Goal: Task Accomplishment & Management: Manage account settings

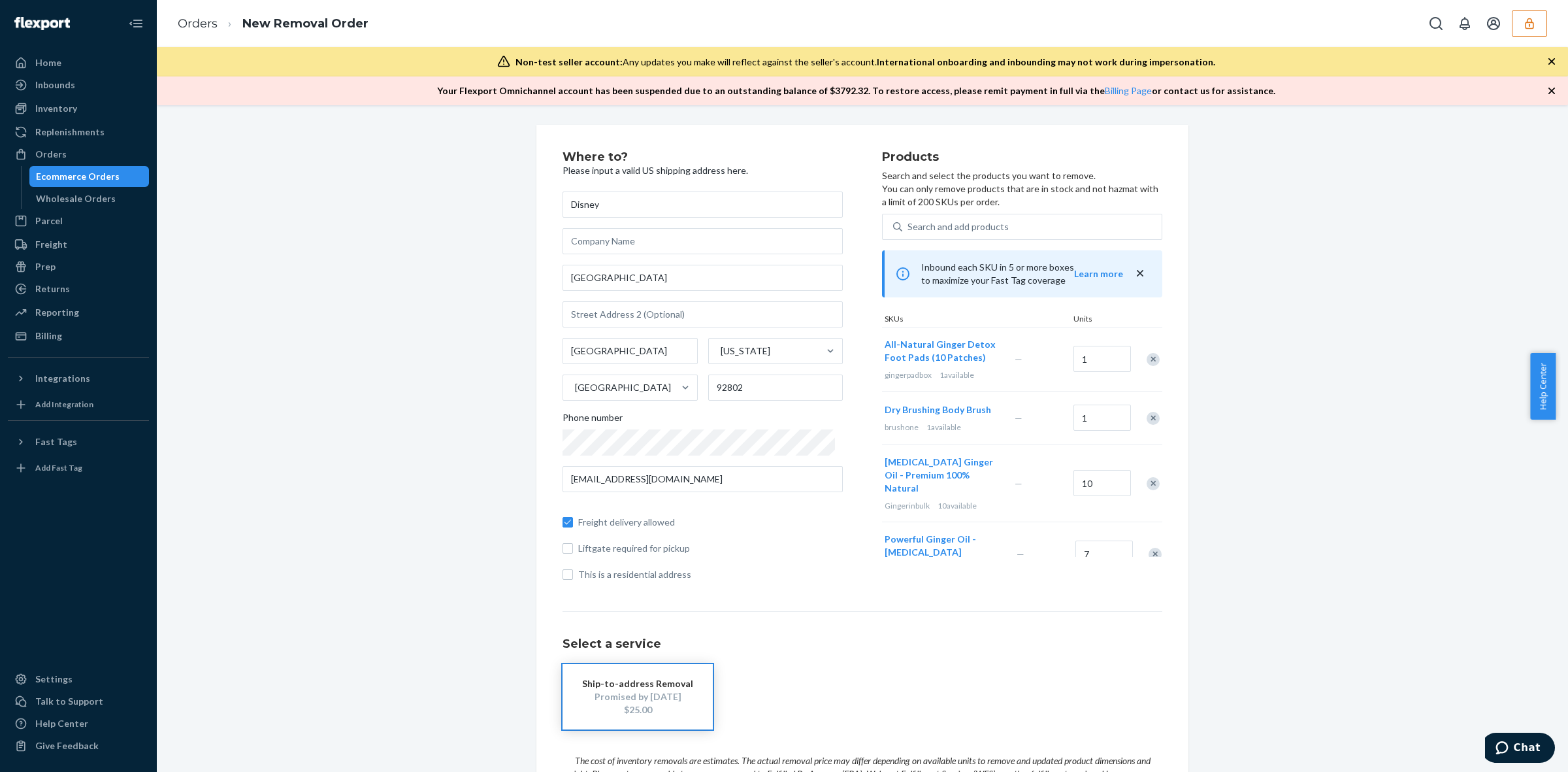
click at [1533, 25] on icon "button" at bounding box center [1529, 23] width 13 height 13
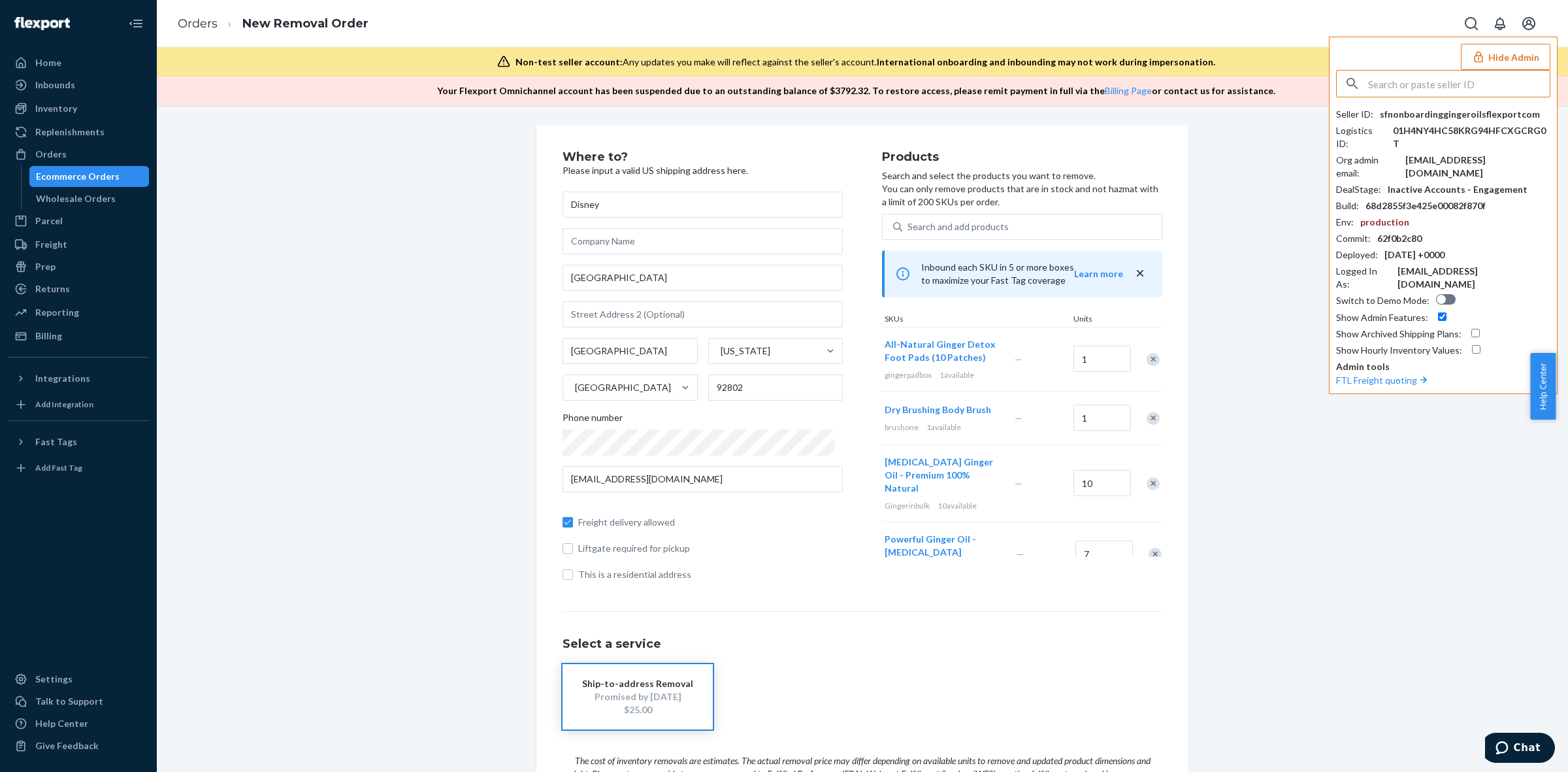
click at [1441, 93] on input "text" at bounding box center [1459, 84] width 182 height 27
type input "austindollskillcom"
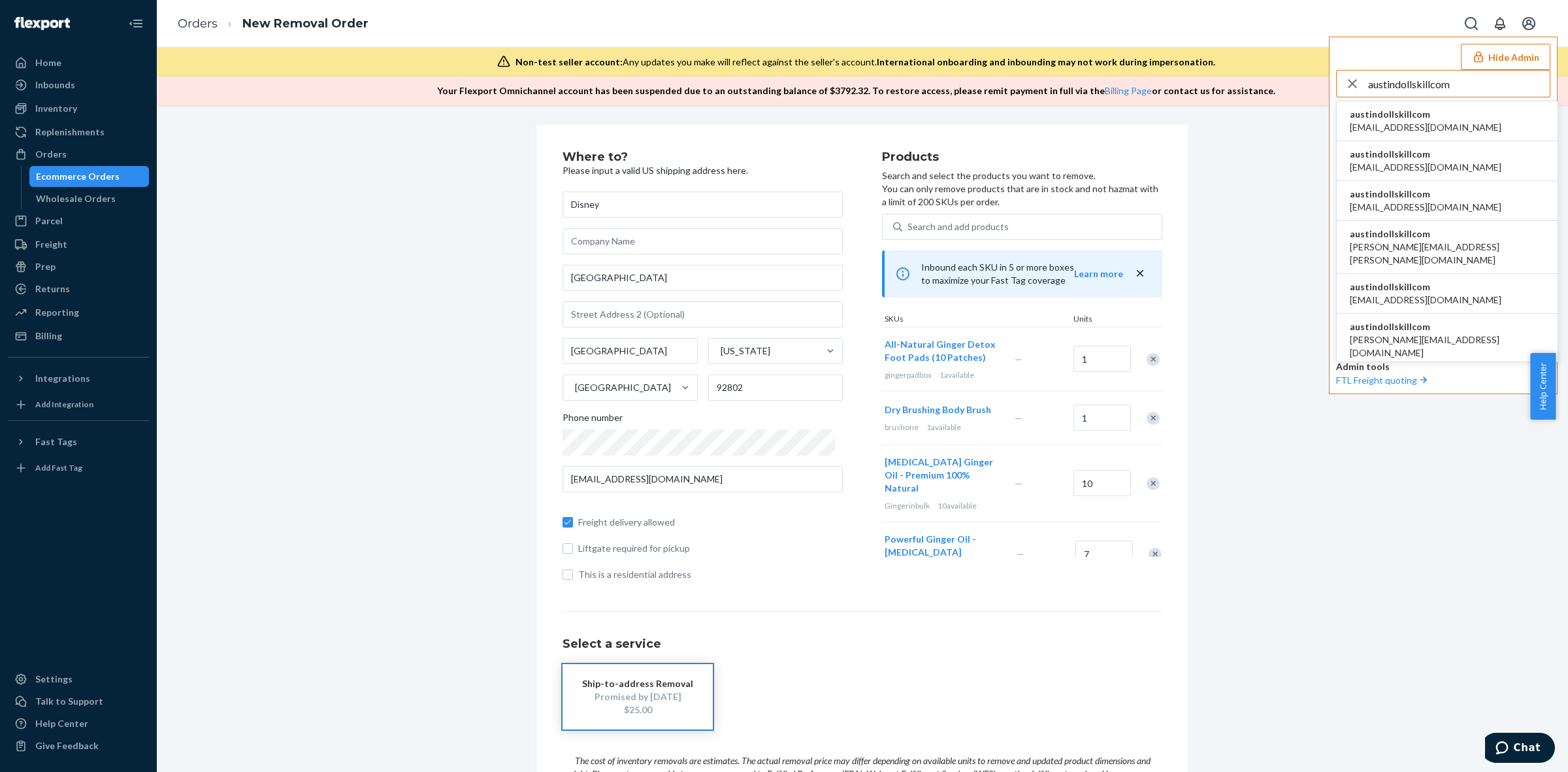
click at [1433, 122] on li "austindollskillcom alyssa@dollskill.com" at bounding box center [1447, 121] width 220 height 39
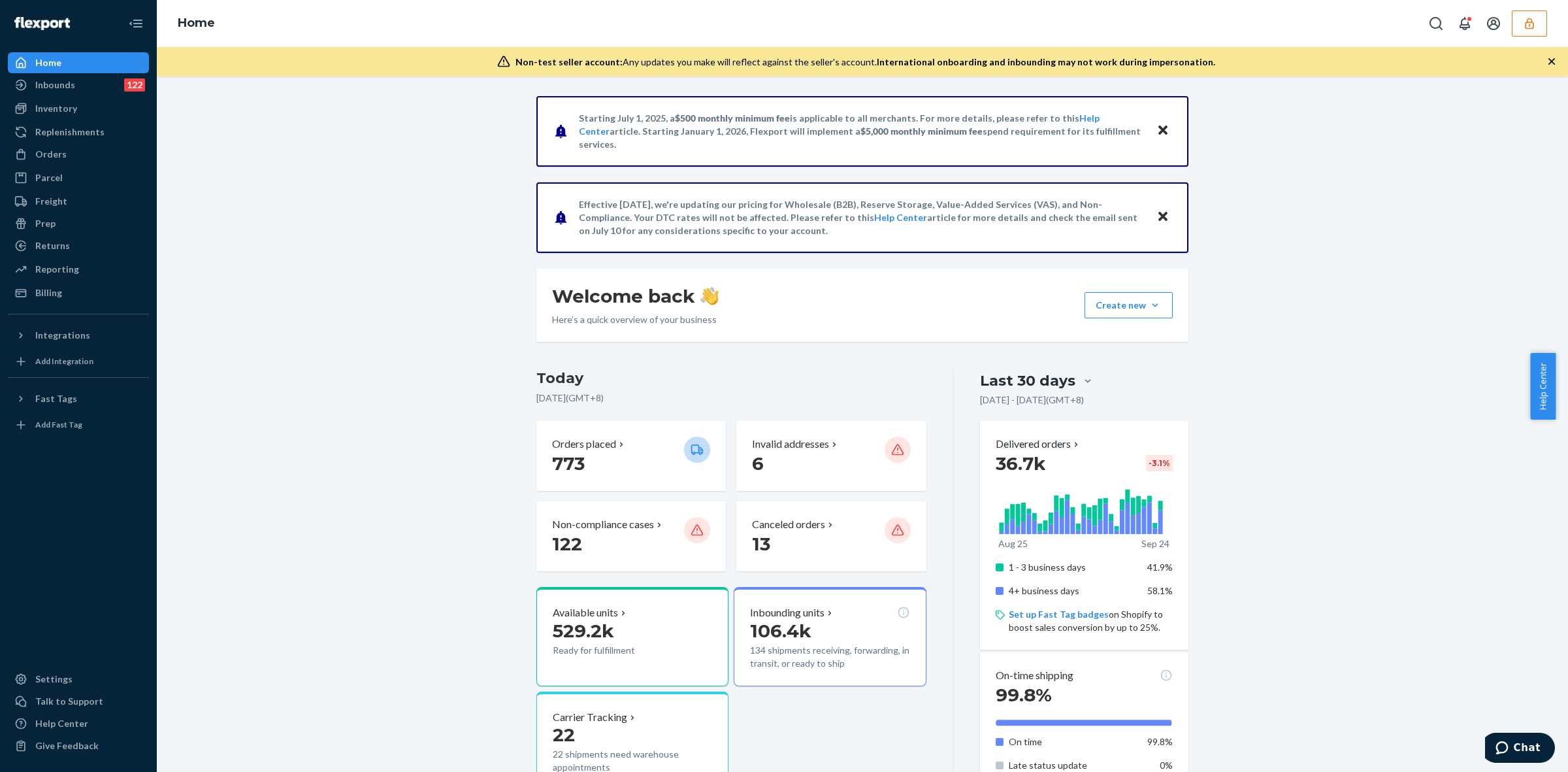
click at [1529, 24] on icon "button" at bounding box center [1529, 23] width 13 height 13
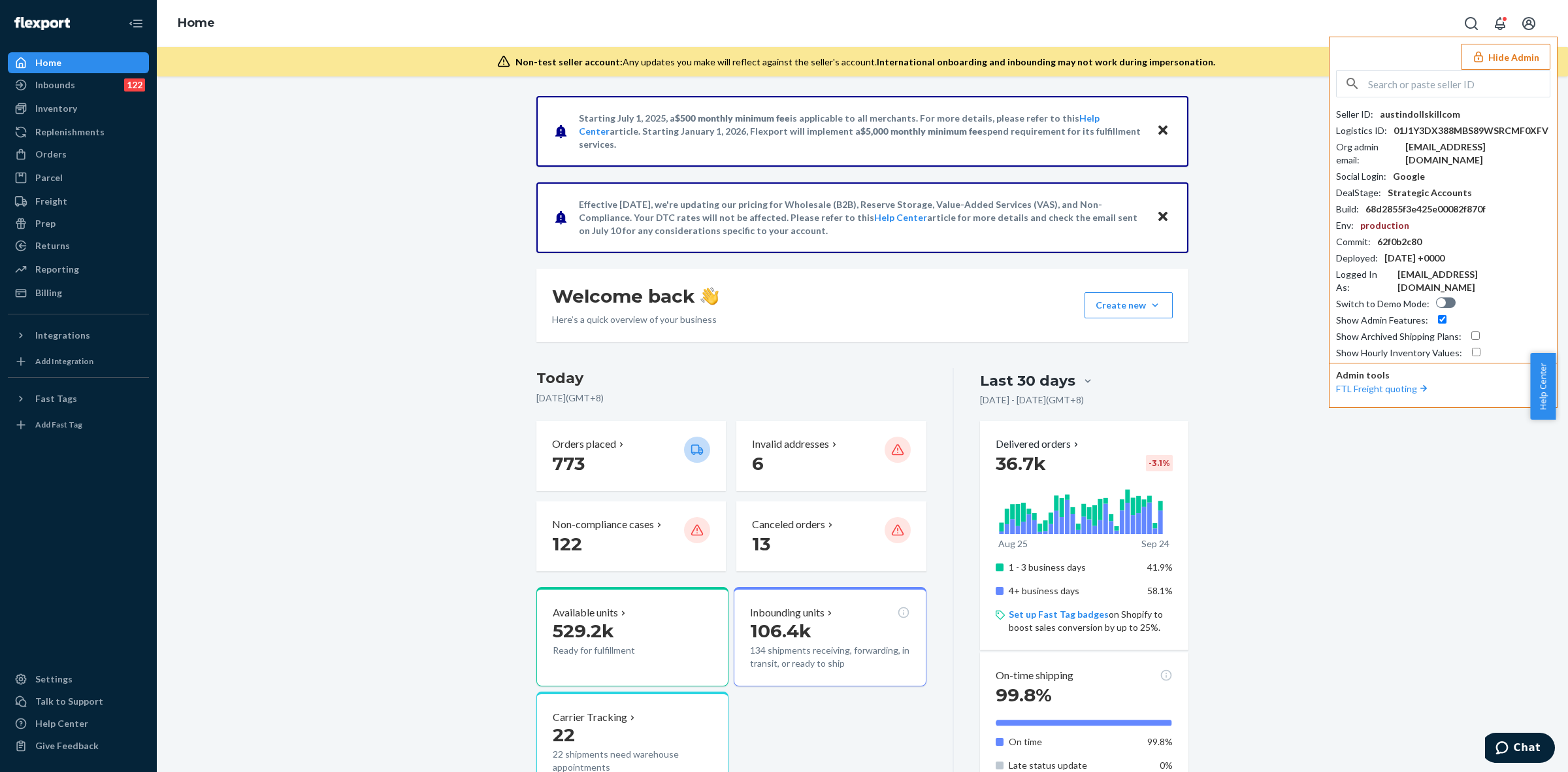
click at [1353, 501] on div "Starting July 1, 2025, a $500 monthly minimum fee is applicable to all merchant…" at bounding box center [862, 736] width 1392 height 1279
click at [89, 286] on div "Billing" at bounding box center [78, 292] width 139 height 19
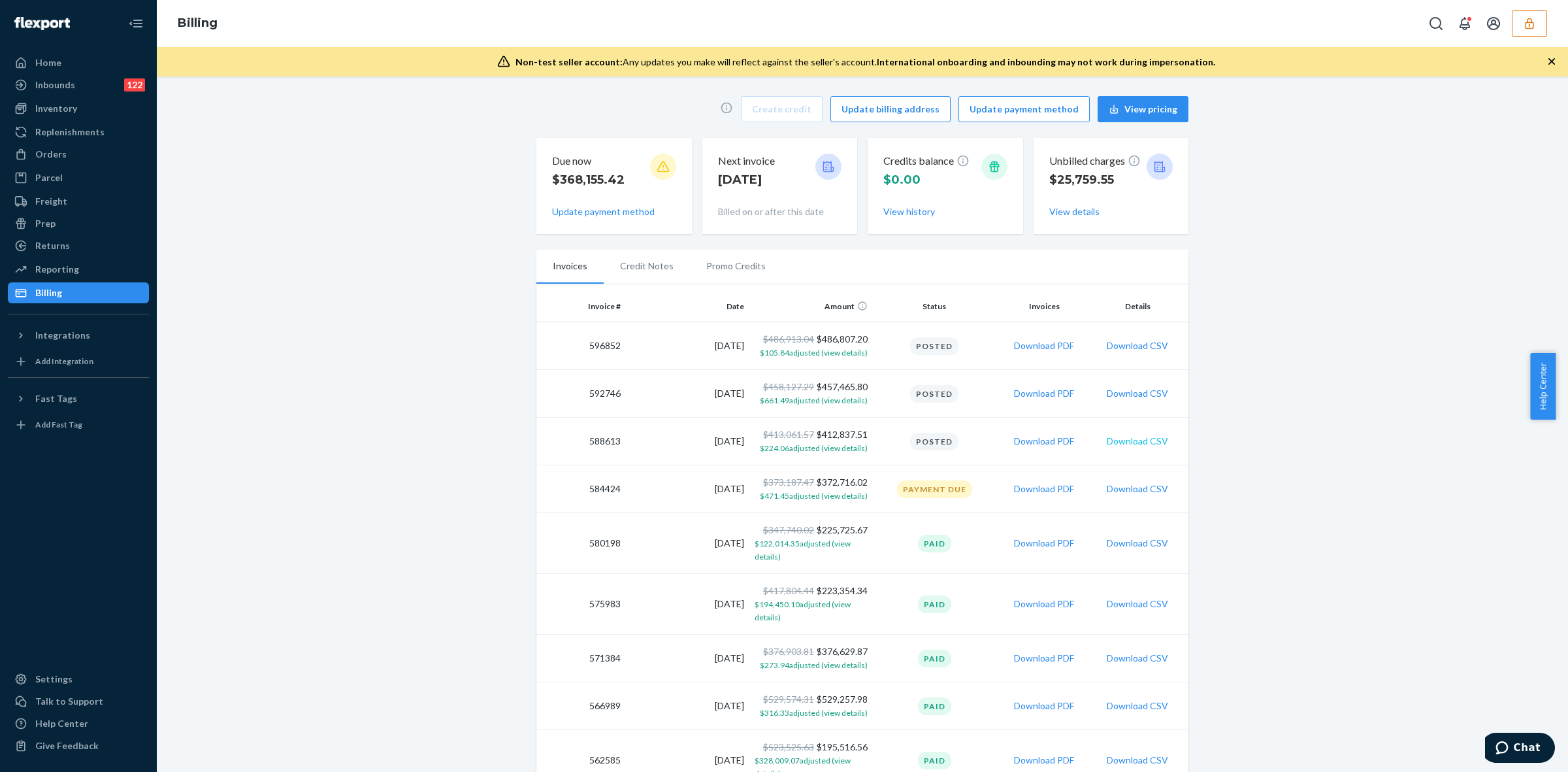
click at [1132, 439] on button "Download CSV" at bounding box center [1137, 440] width 61 height 13
click at [1524, 28] on icon "button" at bounding box center [1529, 23] width 13 height 13
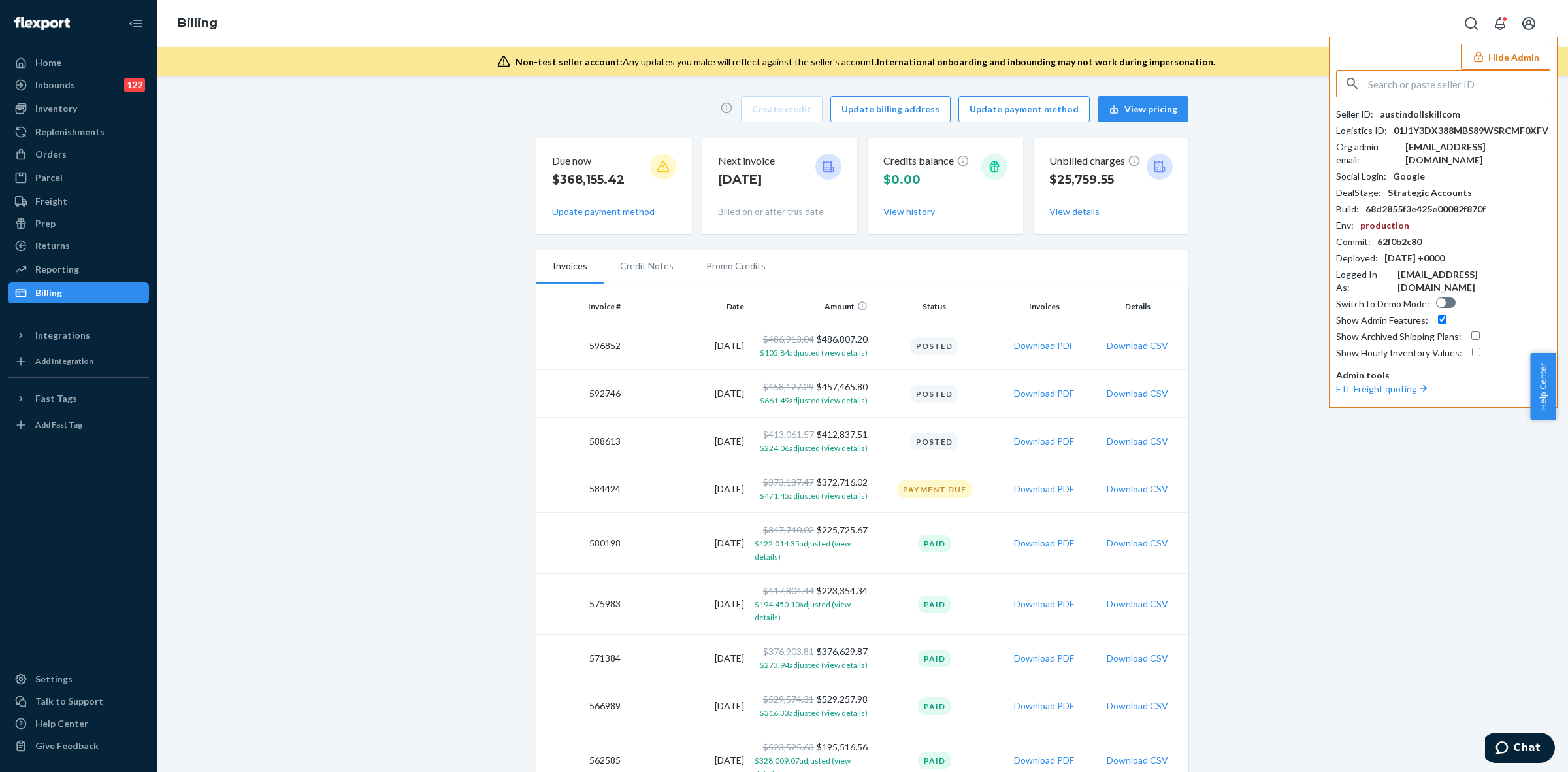
click at [1461, 87] on input "text" at bounding box center [1459, 84] width 182 height 27
type input "01HDBV953TDNVS17PBV4BBQ81C"
click at [1439, 164] on span "[EMAIL_ADDRESS][DOMAIN_NAME]" at bounding box center [1427, 166] width 157 height 13
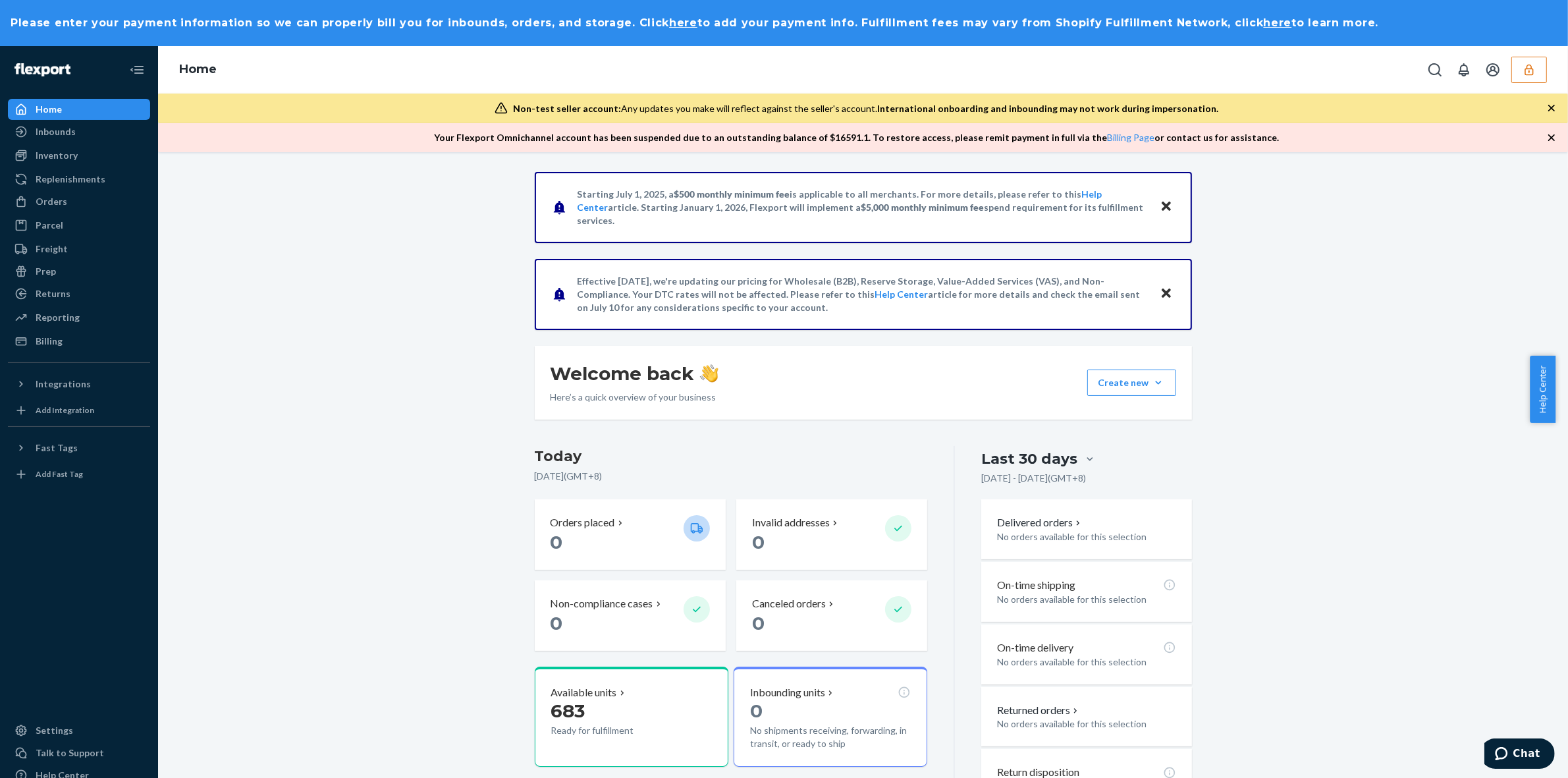
click at [1300, 552] on div "Starting [DATE], a $500 monthly minimum fee is applicable to all merchants. For…" at bounding box center [862, 524] width 1389 height 705
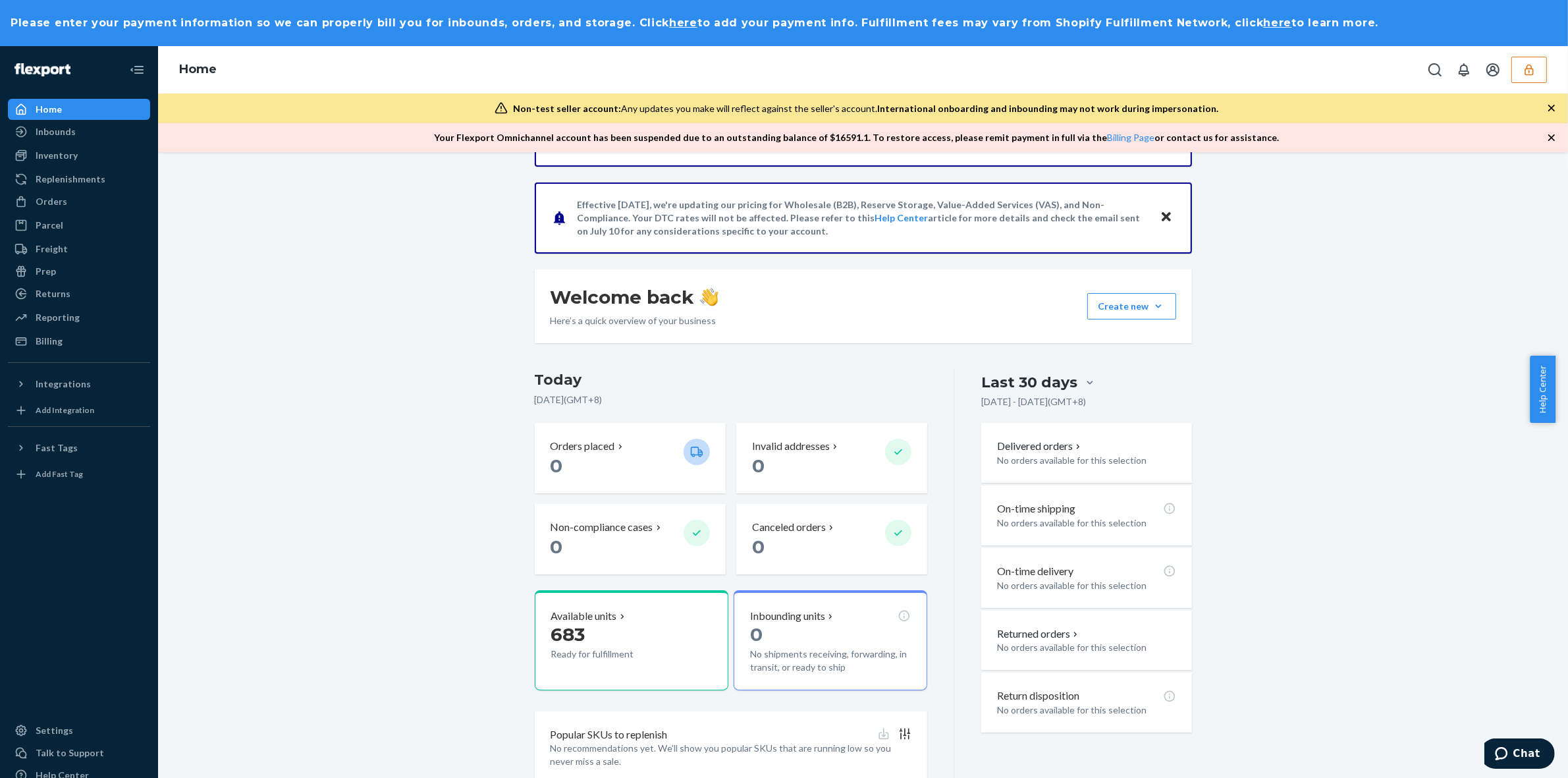
click at [1525, 65] on icon "button" at bounding box center [1528, 69] width 13 height 13
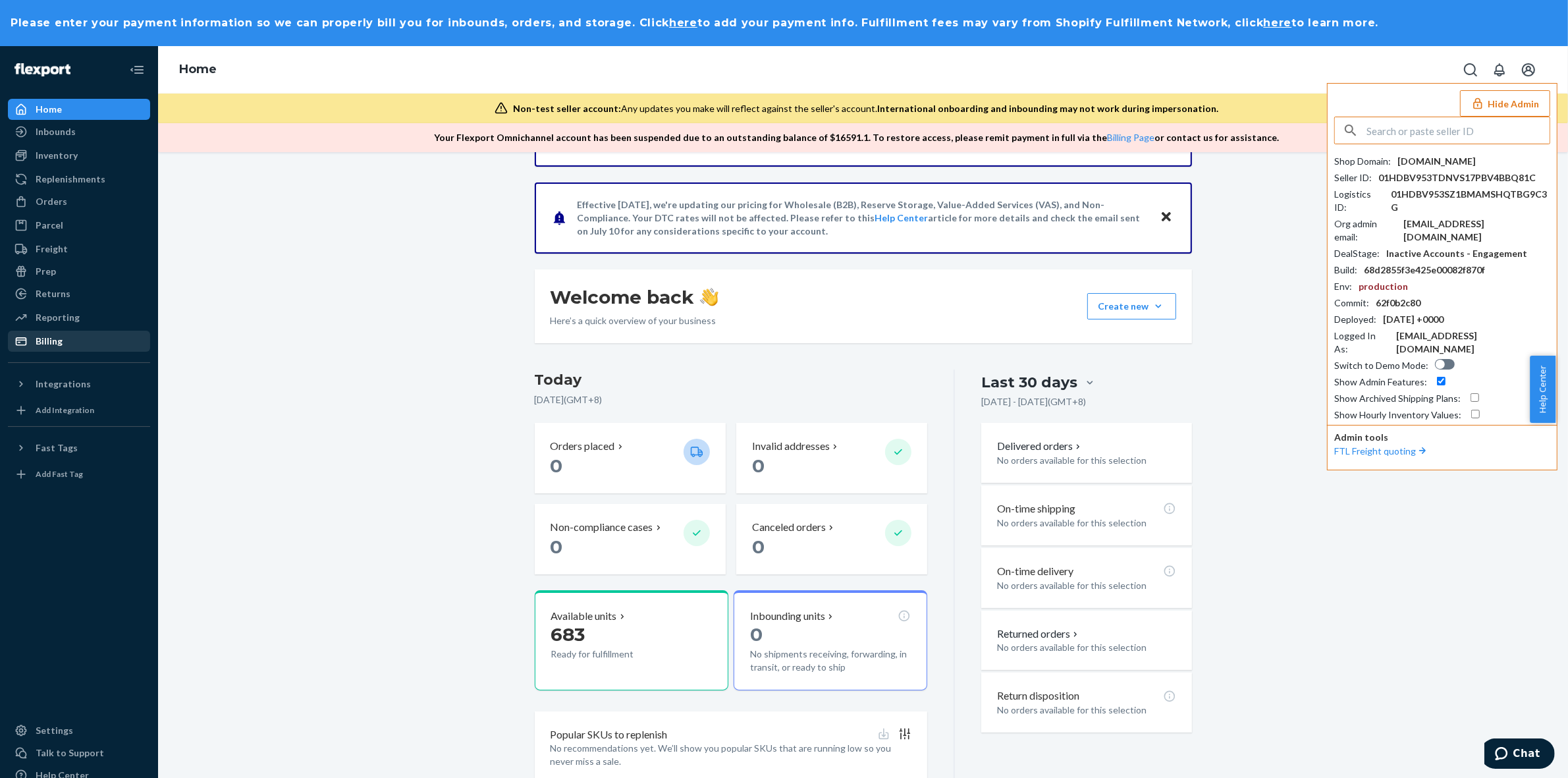
click at [46, 341] on div "Billing" at bounding box center [49, 340] width 27 height 13
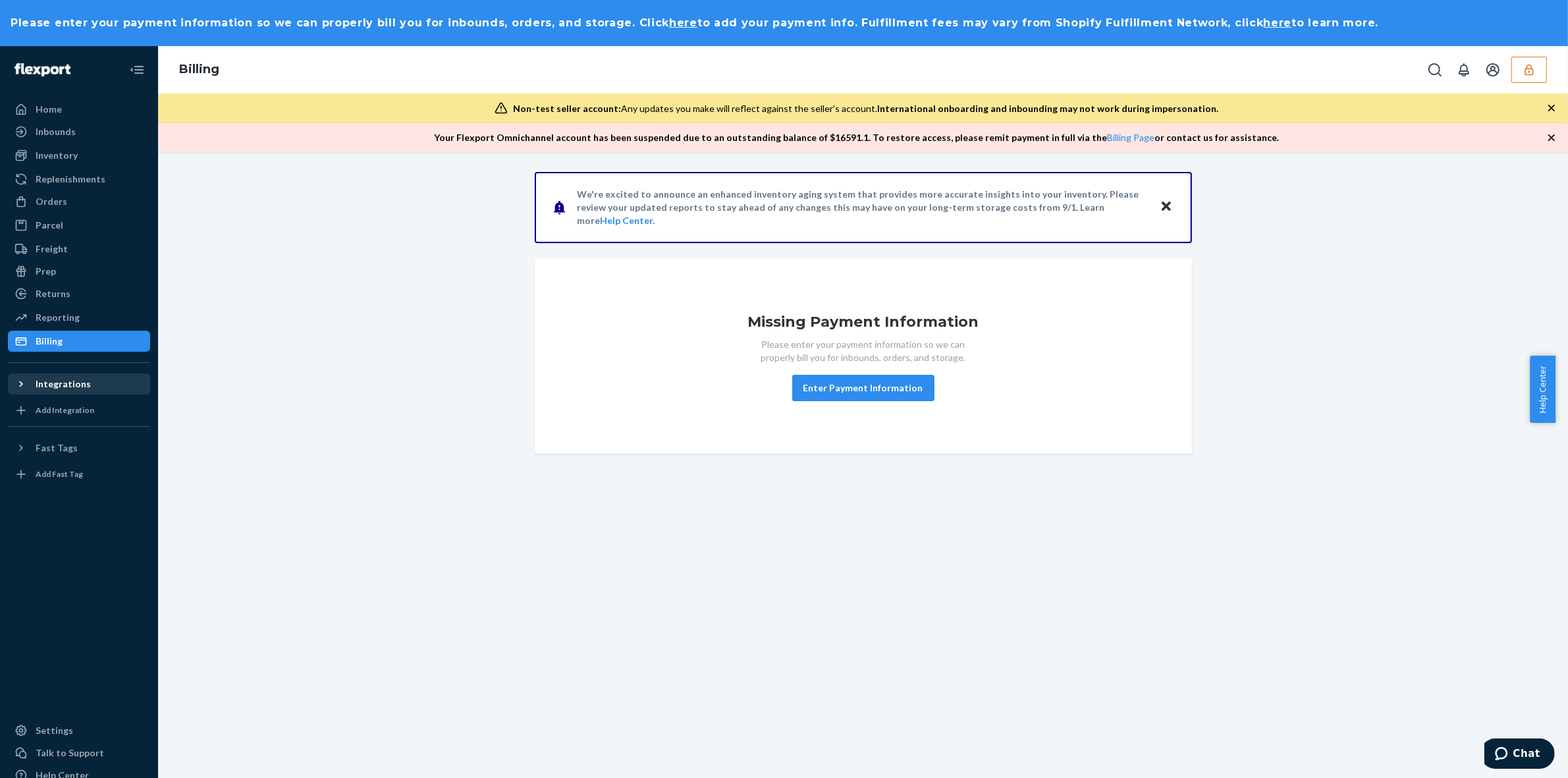
click at [72, 385] on div "Integrations" at bounding box center [63, 383] width 56 height 13
click at [79, 723] on div "Settings" at bounding box center [78, 730] width 140 height 19
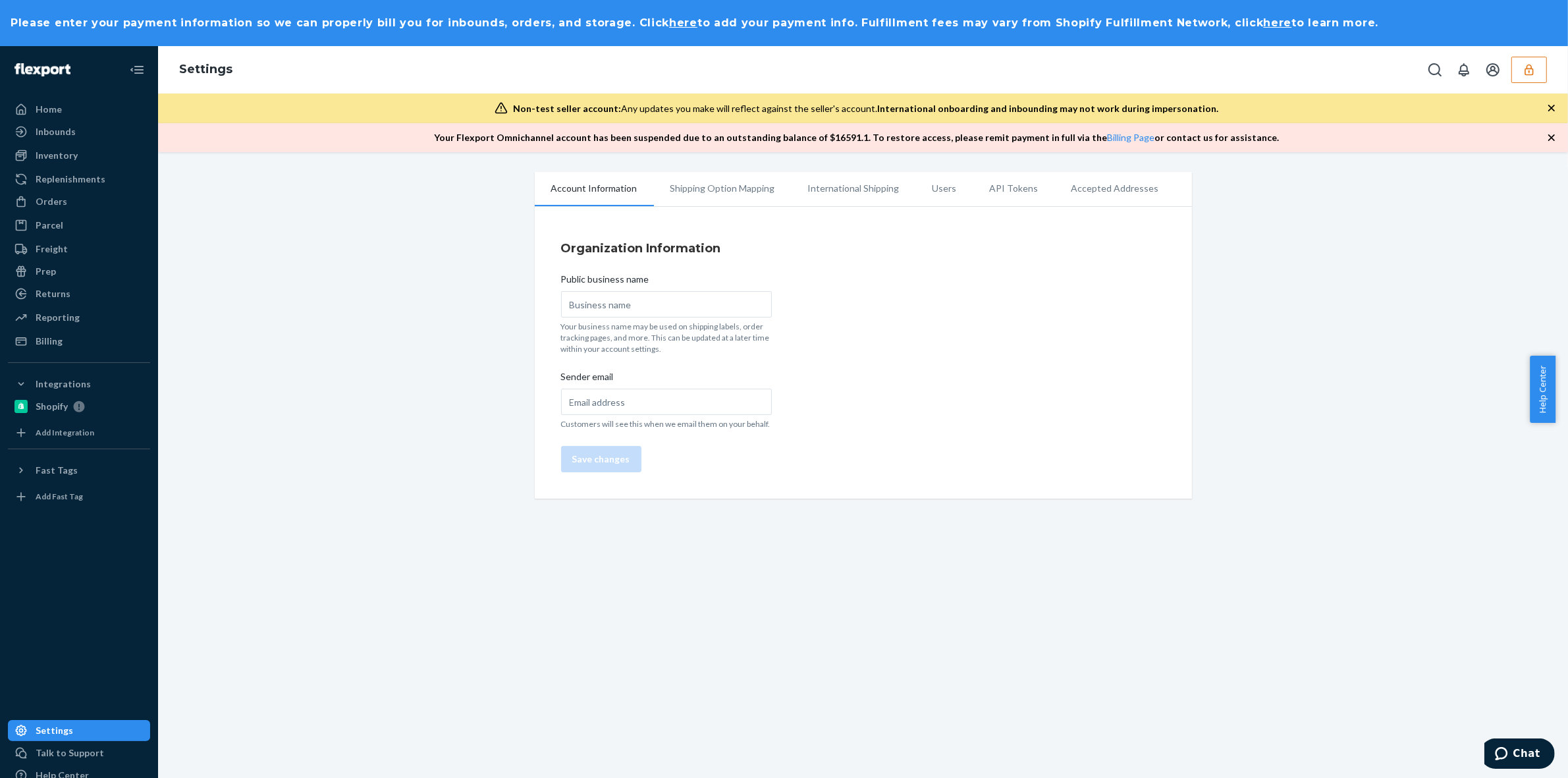
click at [923, 186] on li "Users" at bounding box center [944, 188] width 58 height 33
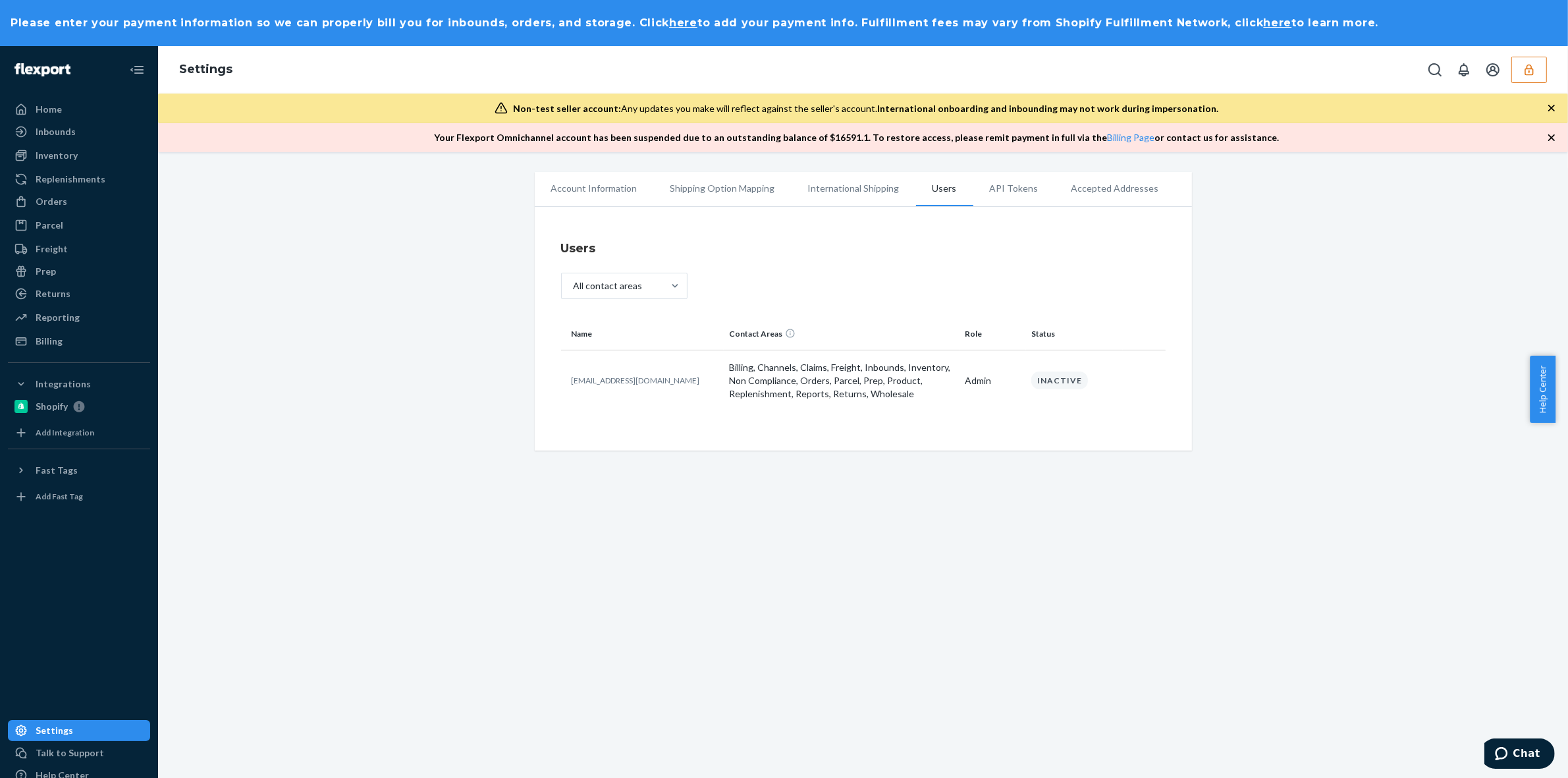
click at [1525, 65] on icon "button" at bounding box center [1528, 69] width 13 height 13
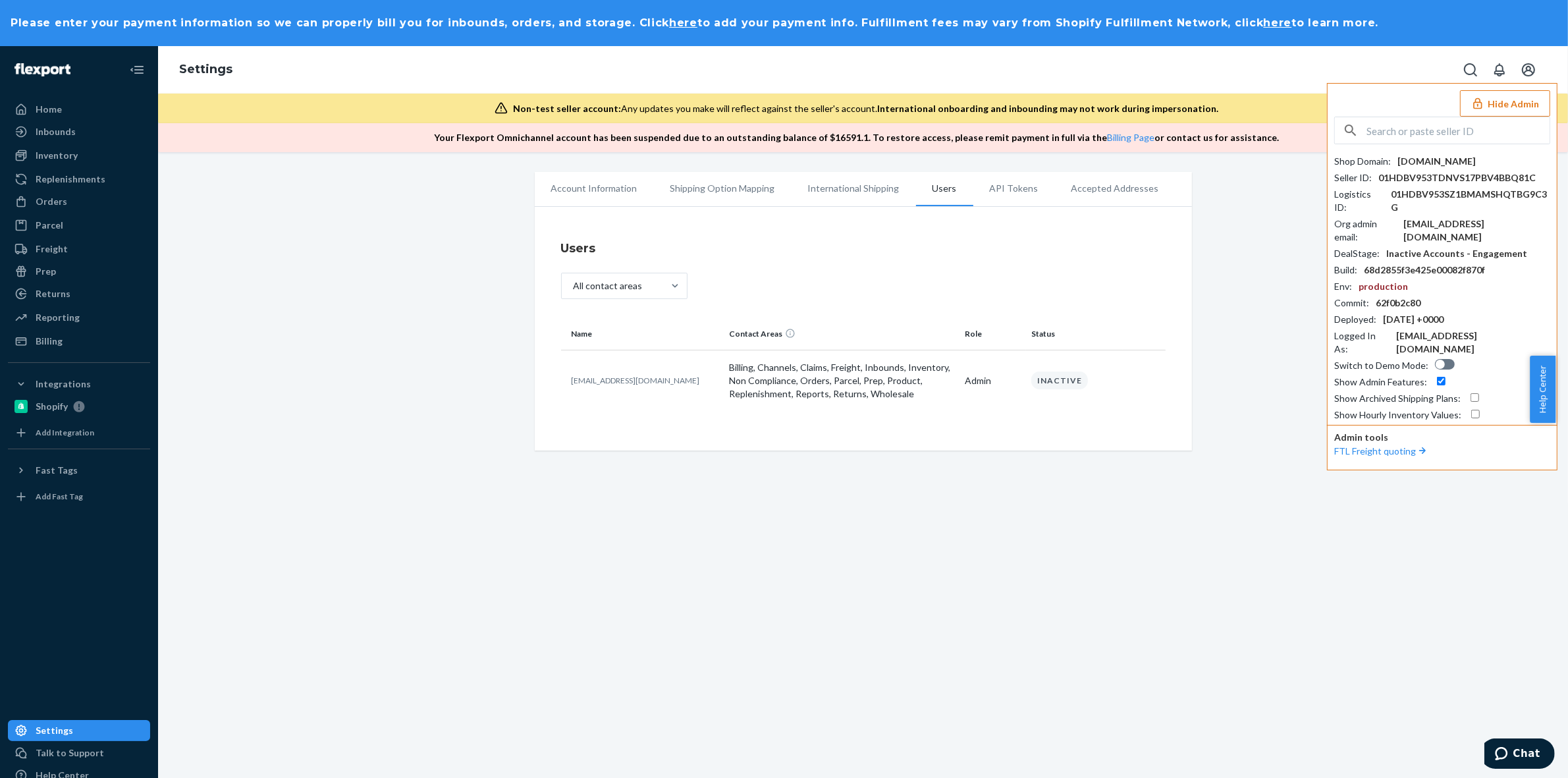
click at [1450, 176] on div "01HDBV953TDNVS17PBV4BBQ81C" at bounding box center [1456, 178] width 158 height 13
copy div "01HDBV953TDNVS17PBV4BBQ81C"
drag, startPoint x: 584, startPoint y: 389, endPoint x: 557, endPoint y: 385, distance: 27.3
click at [561, 385] on td "[EMAIL_ADDRESS][DOMAIN_NAME]" at bounding box center [643, 380] width 164 height 62
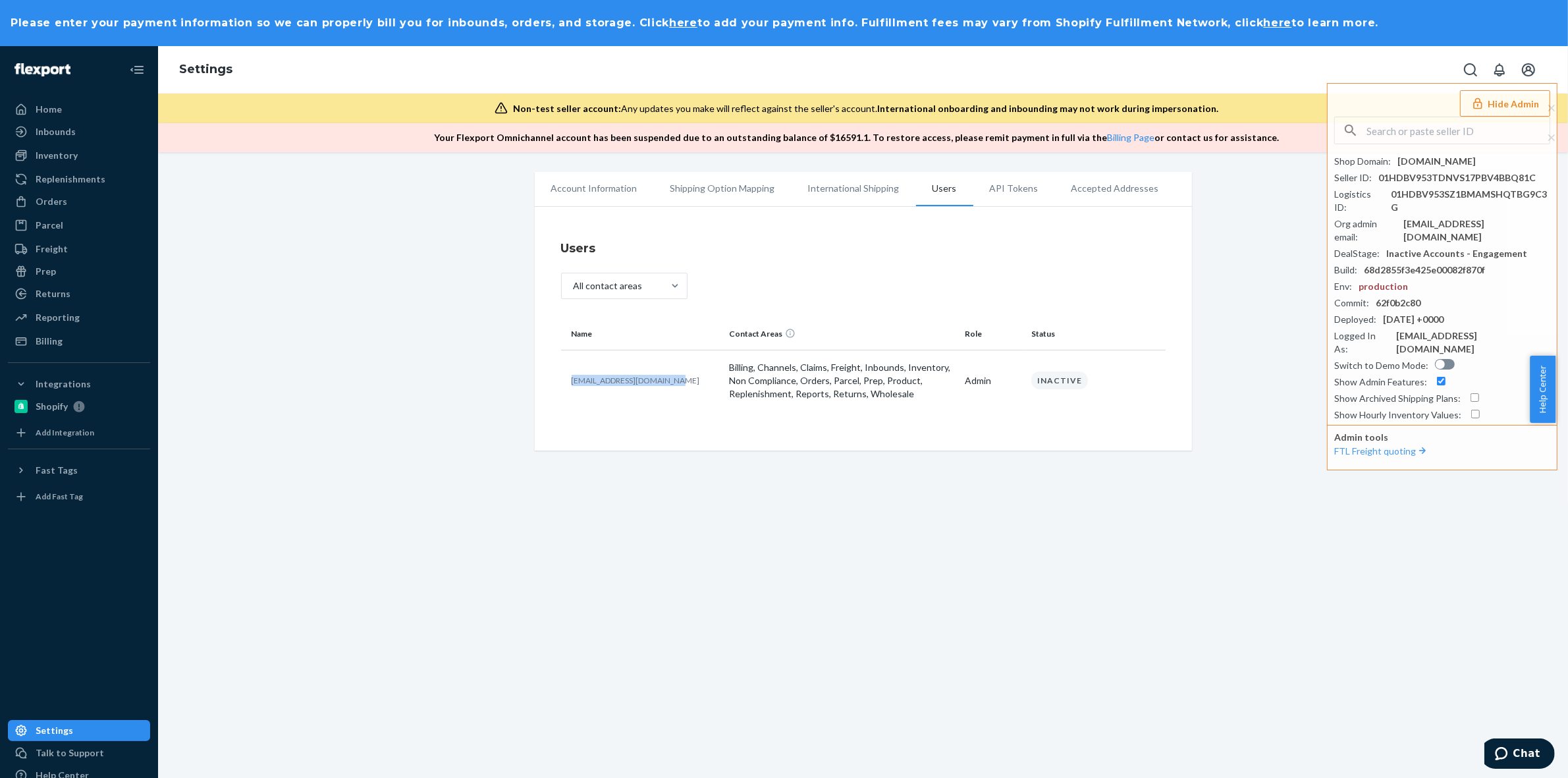
click at [623, 413] on div "Name Contact Areas Role Status [EMAIL_ADDRESS][DOMAIN_NAME] Billing, Channels, …" at bounding box center [863, 371] width 604 height 106
click at [1480, 133] on input "text" at bounding box center [1457, 130] width 183 height 27
paste input "sfnonboardingsantegraceflexportcom"
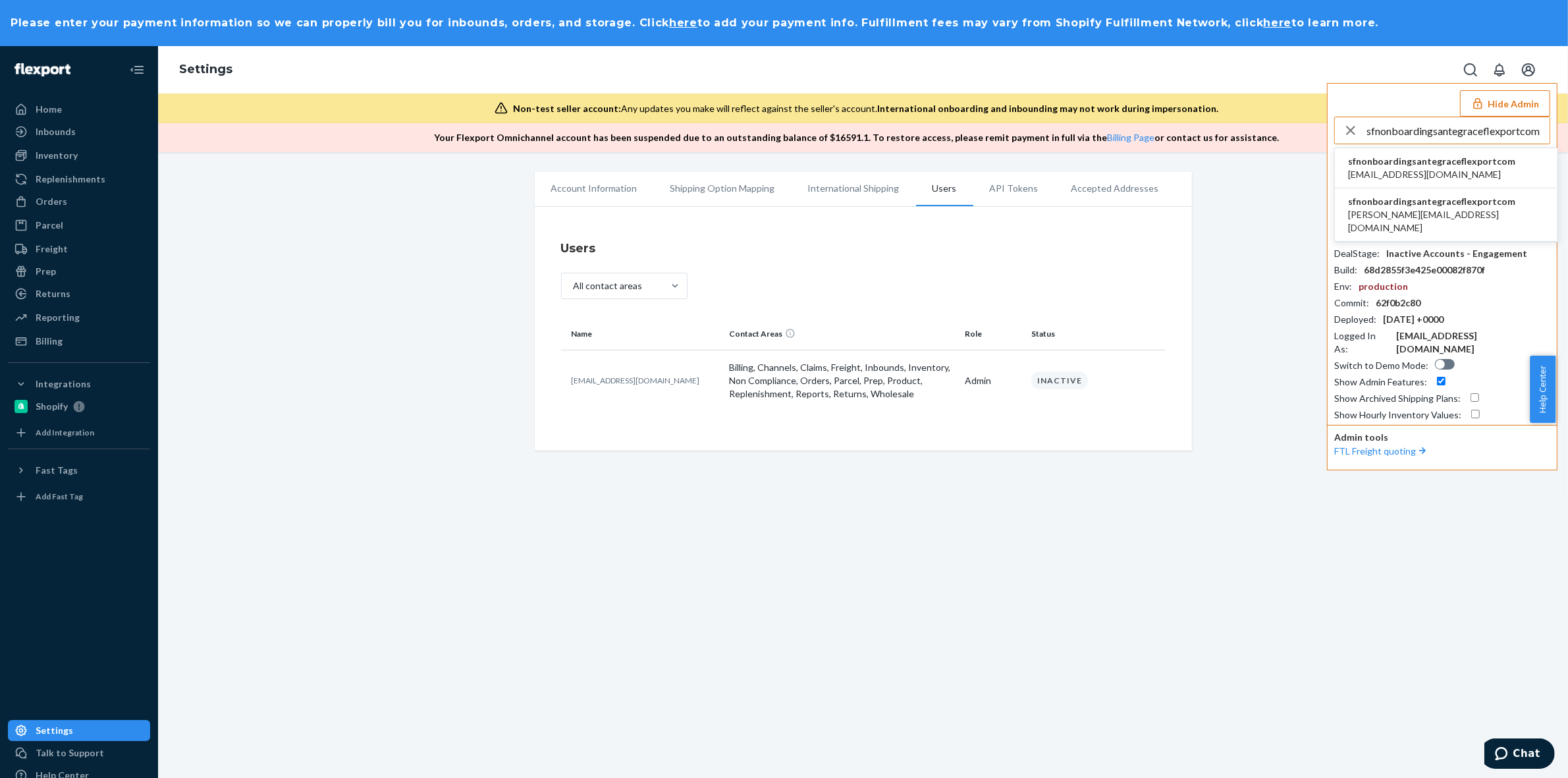
type input "sfnonboardingsantegraceflexportcom"
click at [1420, 164] on span "sfnonboardingsantegraceflexportcom" at bounding box center [1431, 161] width 168 height 13
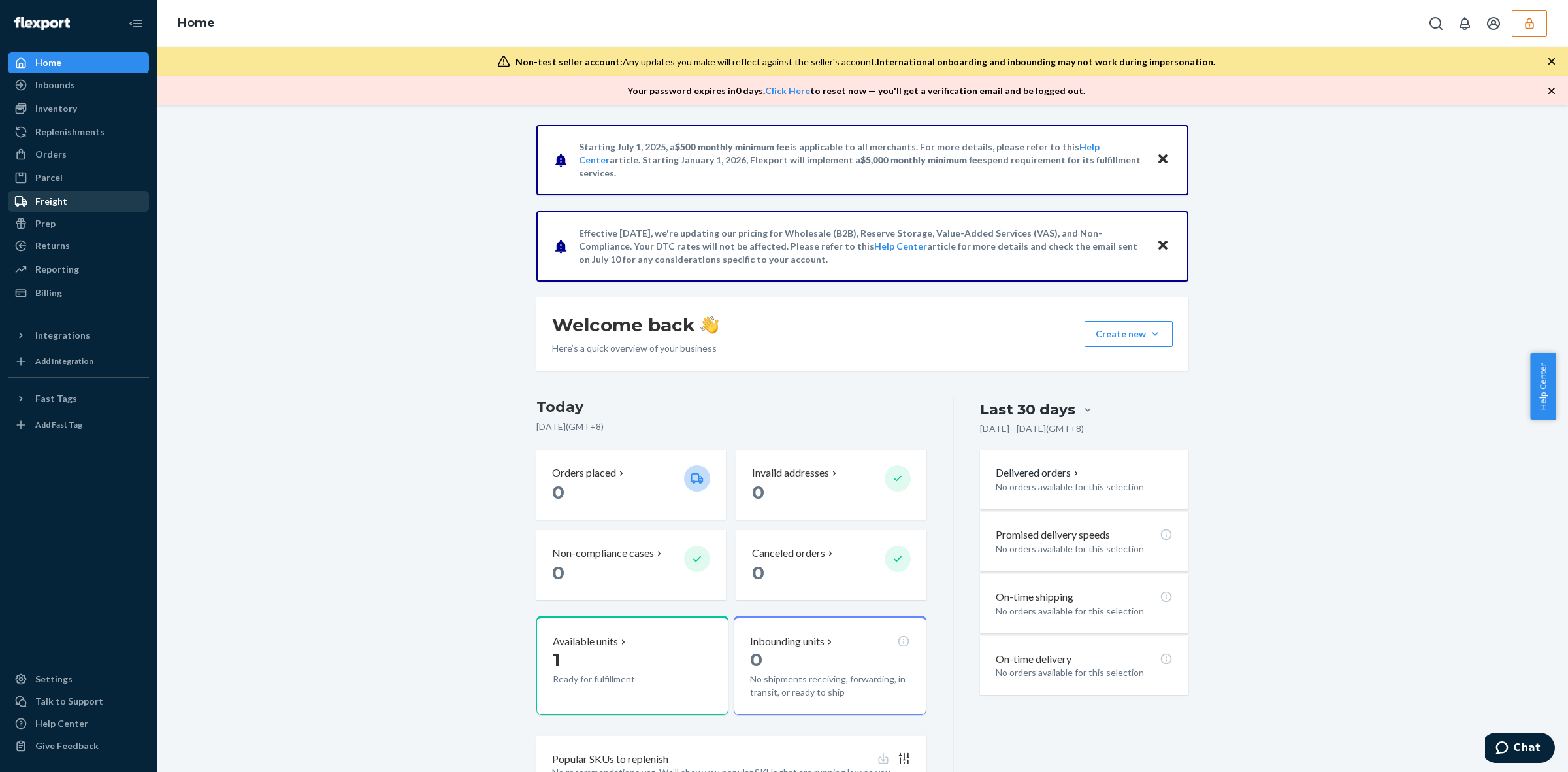
drag, startPoint x: 0, startPoint y: 0, endPoint x: 79, endPoint y: 196, distance: 211.3
click at [79, 196] on div "Freight" at bounding box center [78, 201] width 139 height 19
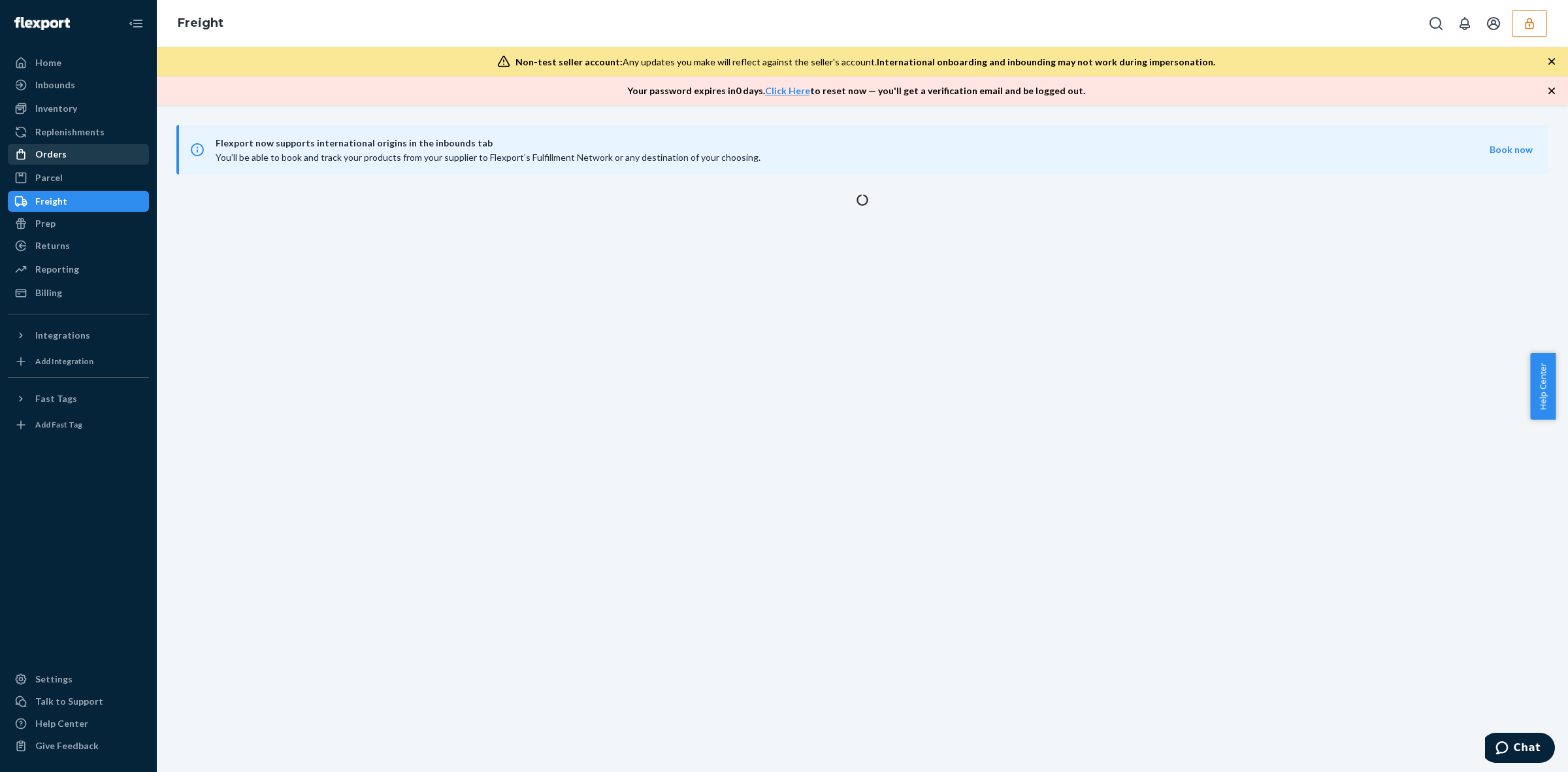
click at [83, 149] on div "Orders" at bounding box center [78, 154] width 139 height 19
